Goal: Find specific page/section: Find specific page/section

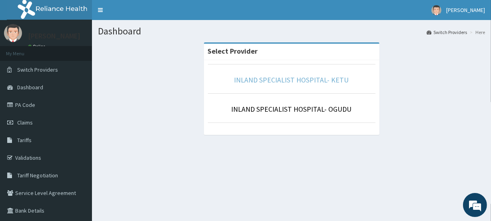
click at [312, 81] on link "INLAND SPECIALIST HOSPITAL- KETU" at bounding box center [291, 79] width 115 height 9
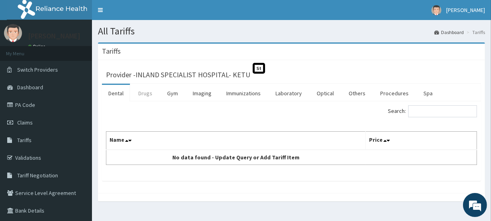
click at [146, 94] on link "Drugs" at bounding box center [145, 93] width 27 height 17
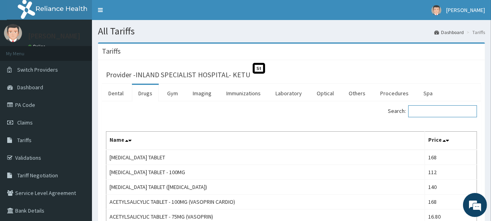
click at [463, 109] on input "Search:" at bounding box center [442, 111] width 69 height 12
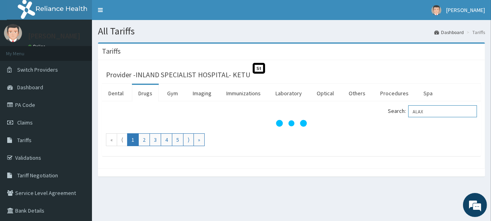
type input "ALAX"
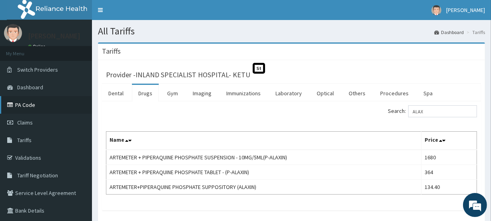
click at [47, 108] on link "PA Code" at bounding box center [46, 105] width 92 height 18
